Goal: Find specific page/section: Find specific page/section

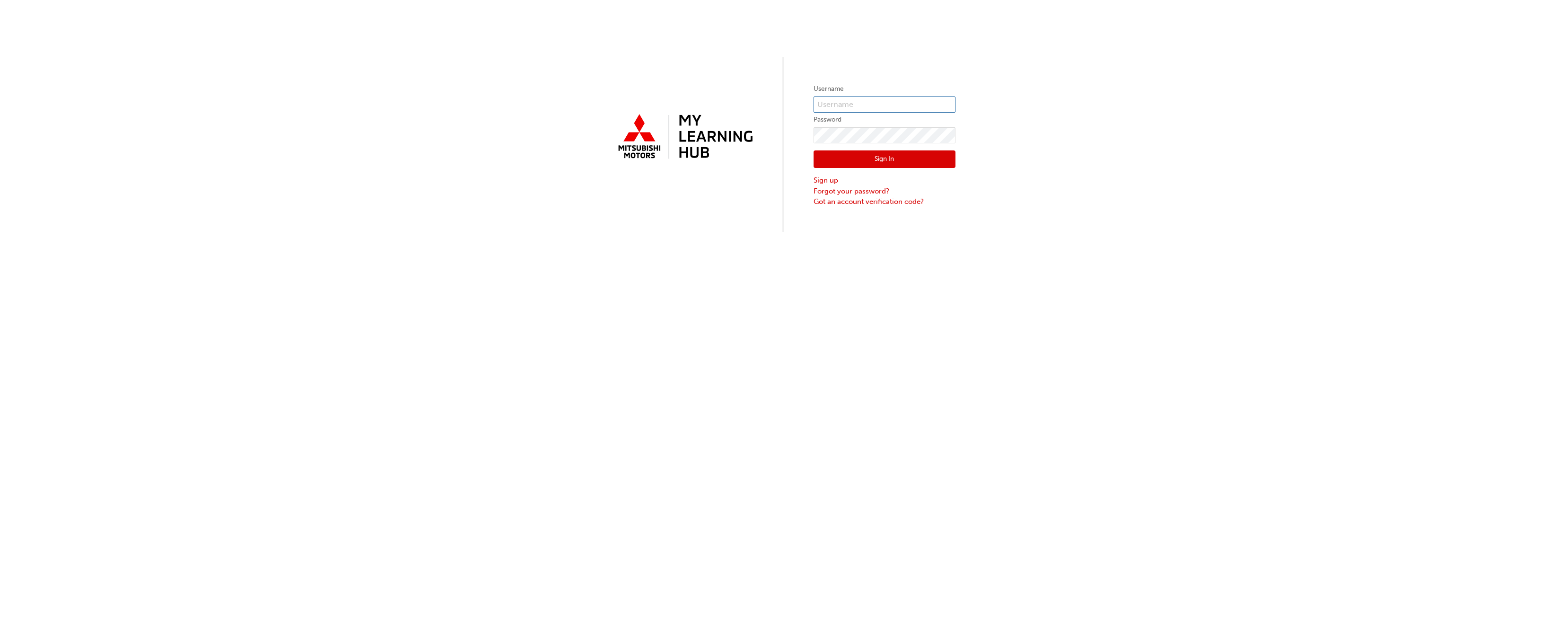
type input "ben.kernahan@johnoxley.com.au"
click at [853, 164] on button "Sign In" at bounding box center [885, 159] width 142 height 18
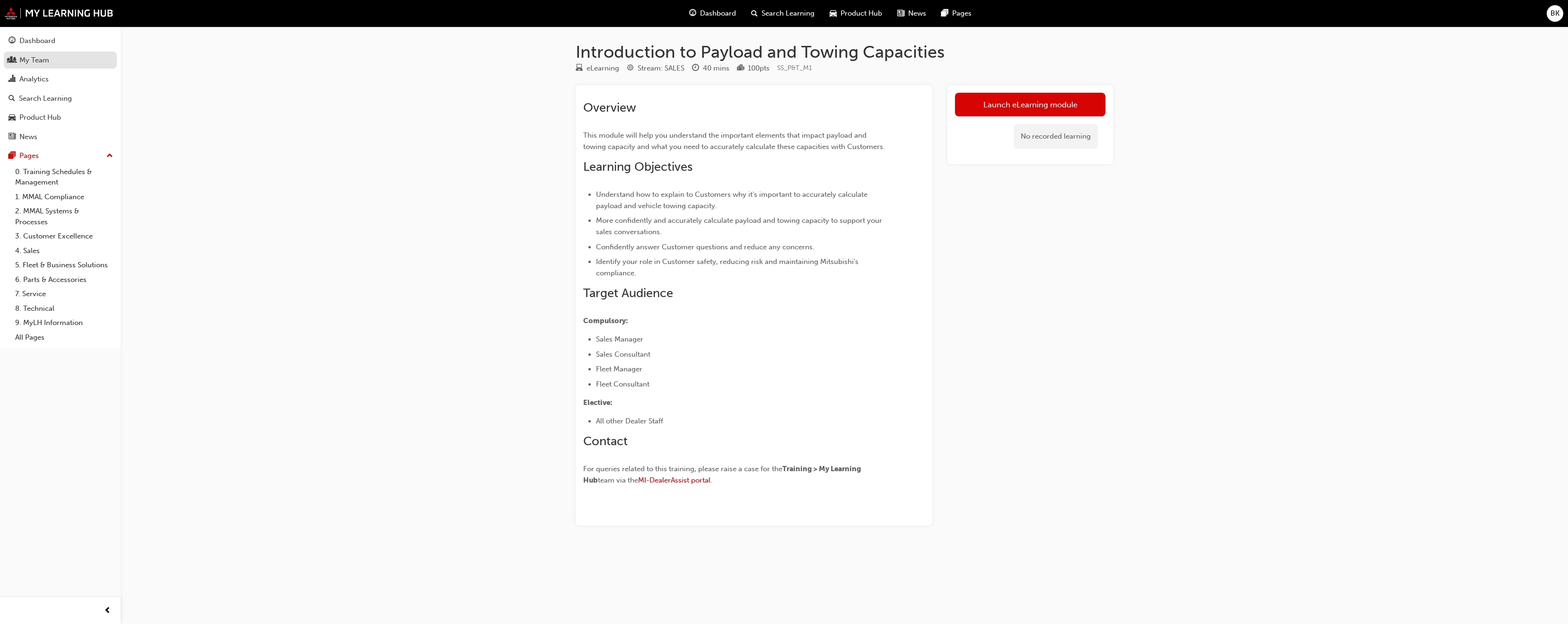
click at [33, 61] on div "My Team" at bounding box center [34, 60] width 30 height 11
